Goal: Navigation & Orientation: Find specific page/section

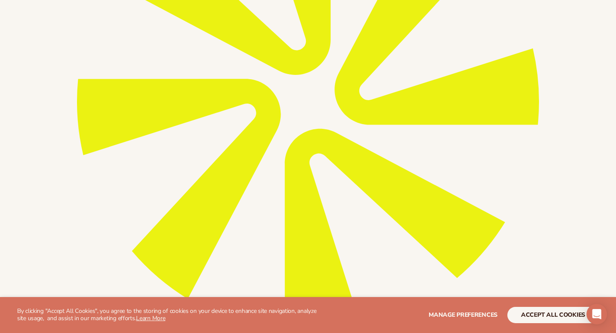
scroll to position [362, 0]
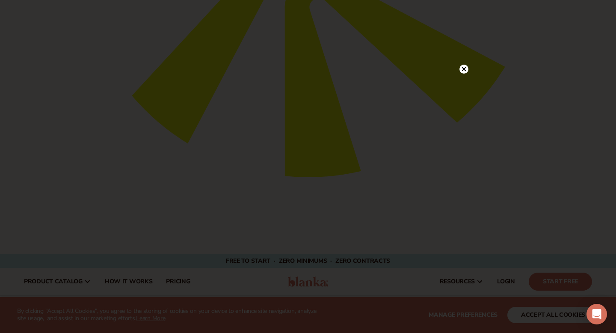
click at [466, 65] on circle at bounding box center [463, 69] width 9 height 9
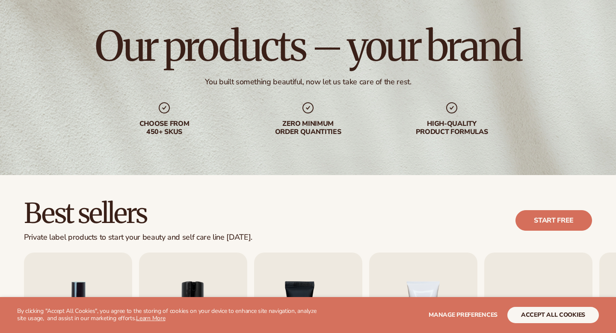
scroll to position [68, 0]
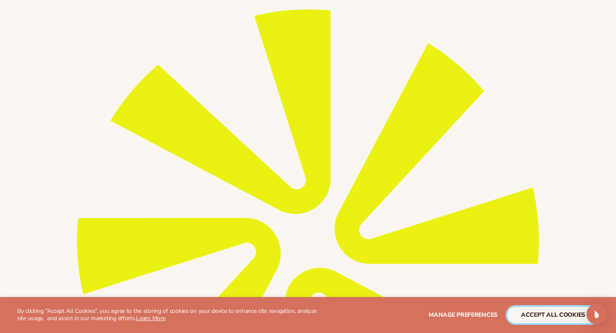
click at [529, 315] on button "accept all cookies" at bounding box center [553, 315] width 92 height 16
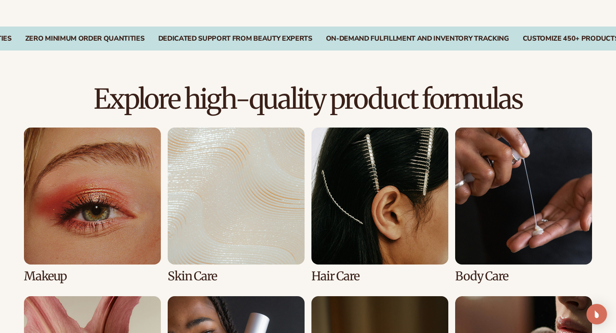
scroll to position [1173, 0]
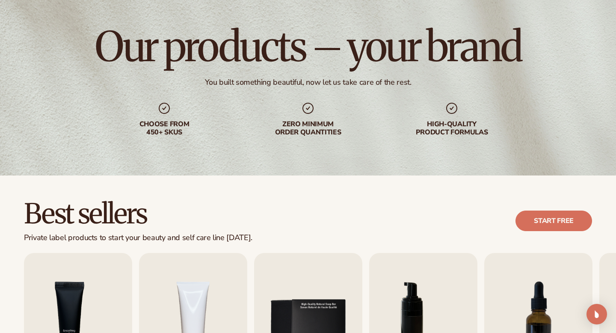
scroll to position [788, 0]
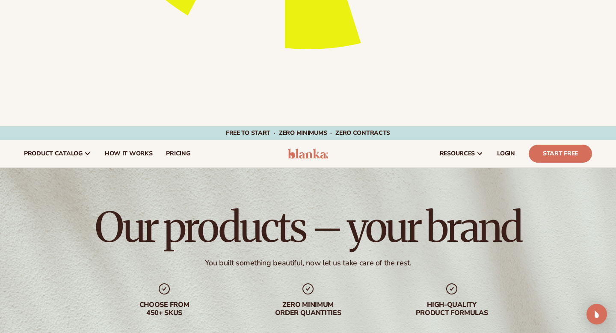
scroll to position [786, 0]
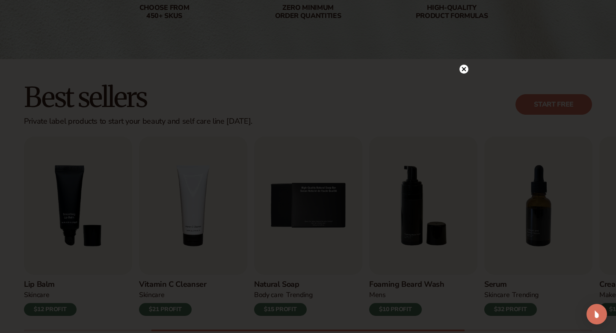
click at [463, 69] on icon at bounding box center [464, 69] width 4 height 4
